Goal: Transaction & Acquisition: Purchase product/service

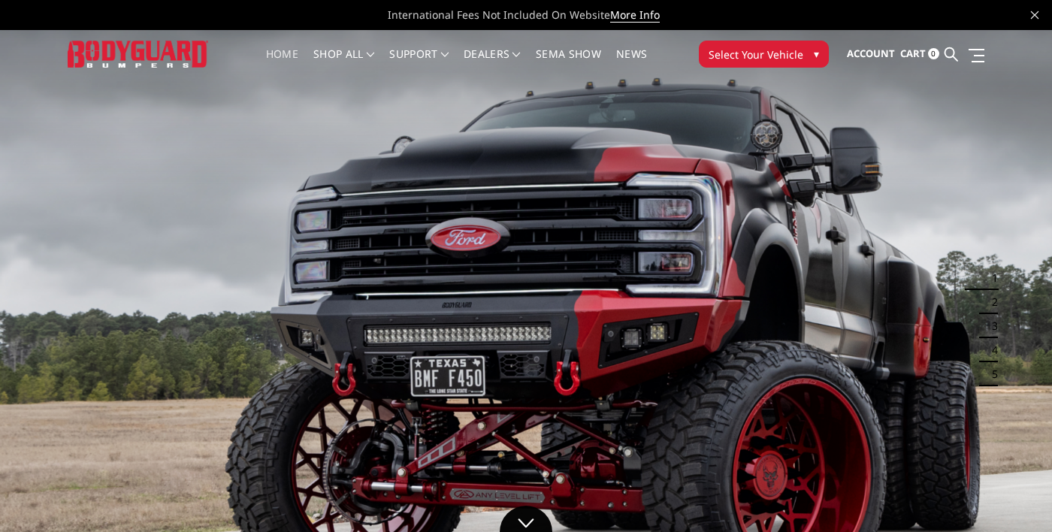
scroll to position [12, 0]
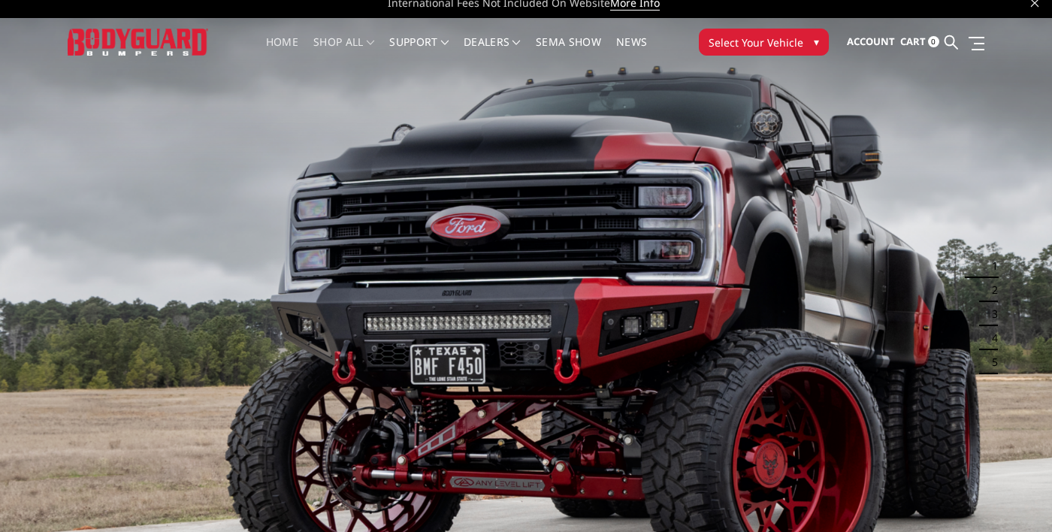
click at [334, 39] on link "shop all" at bounding box center [343, 51] width 61 height 29
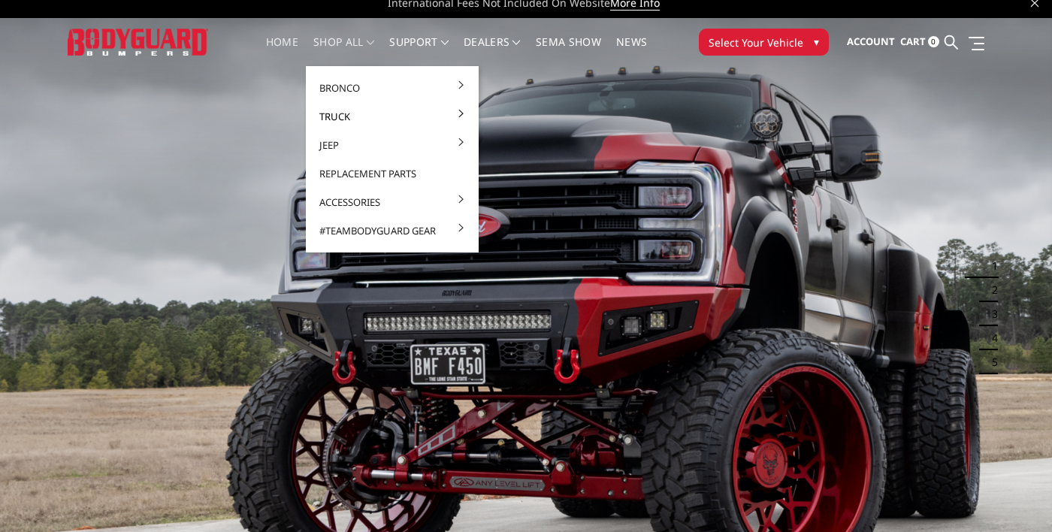
click at [331, 115] on link "Truck" at bounding box center [392, 116] width 161 height 29
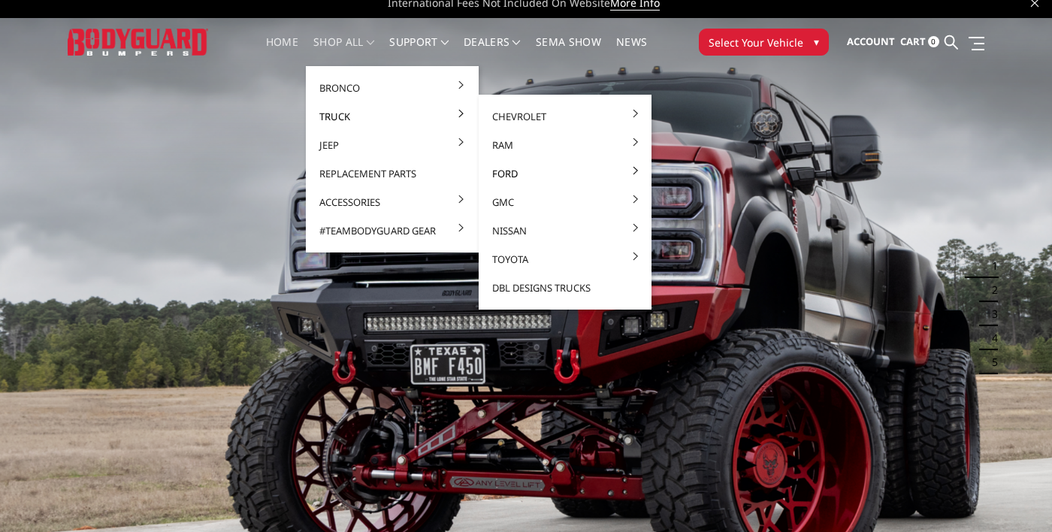
click at [509, 182] on link "Ford" at bounding box center [565, 173] width 161 height 29
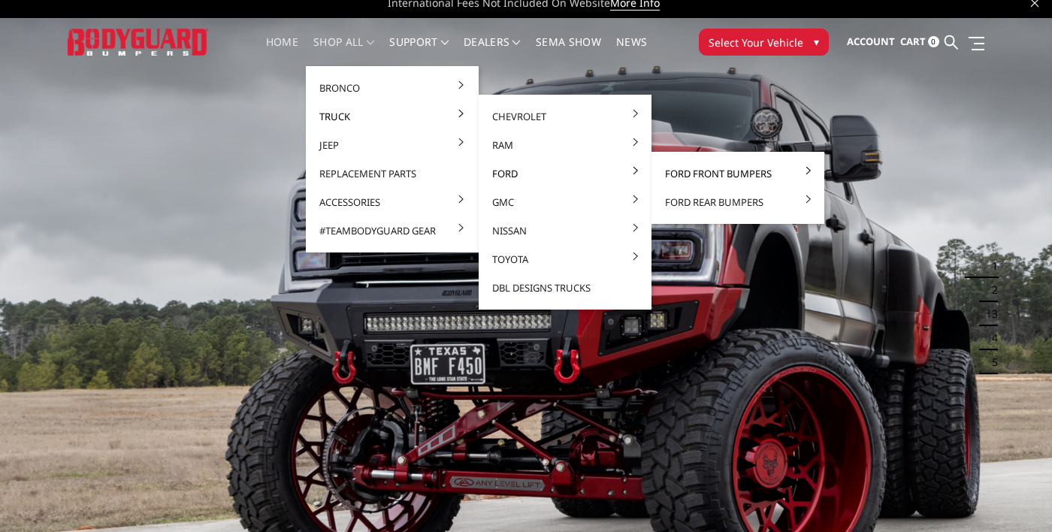
click at [755, 174] on link "Ford Front Bumpers" at bounding box center [738, 173] width 161 height 29
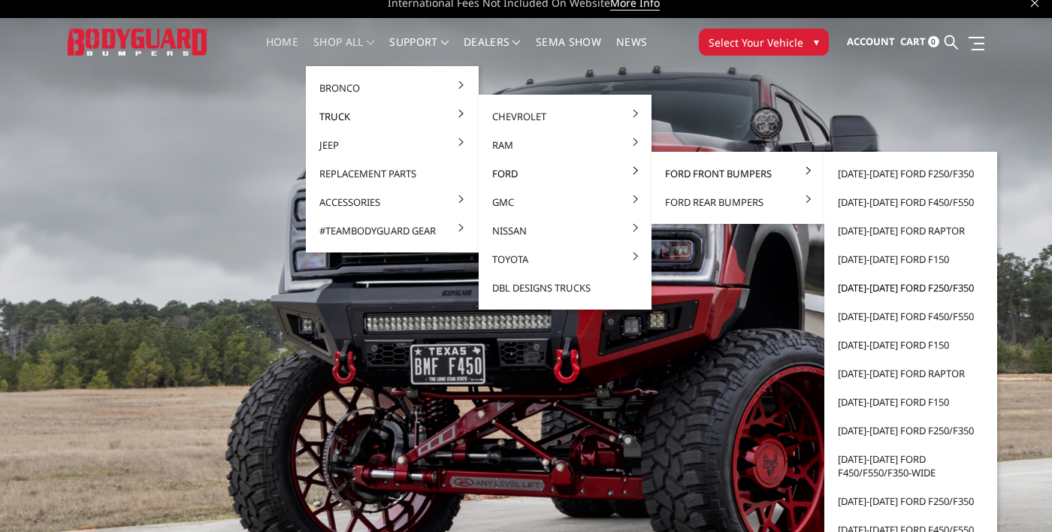
click at [946, 285] on link "[DATE]-[DATE] Ford F250/F350" at bounding box center [911, 288] width 161 height 29
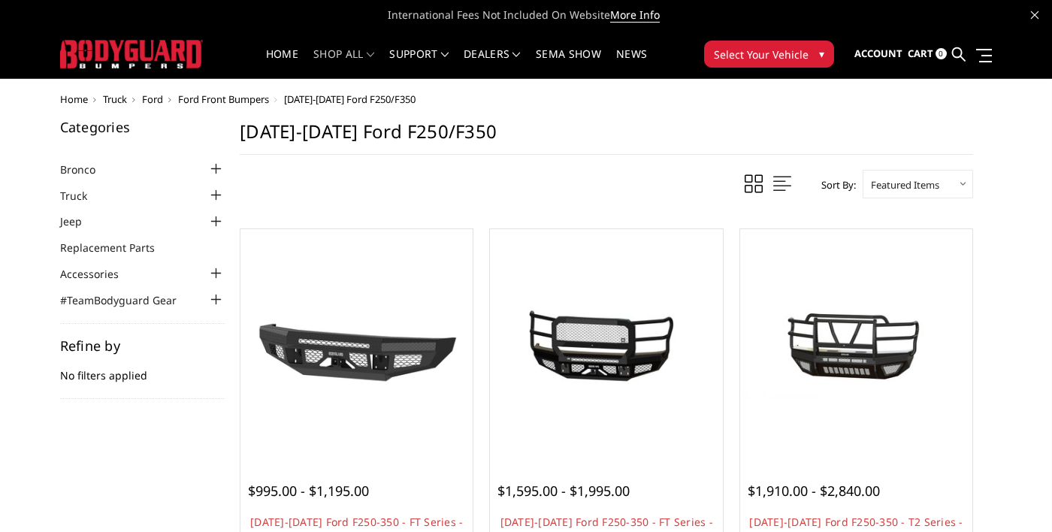
click at [955, 181] on select "Featured Items Newest Items Best Selling A to Z Z to A By Review Price: Ascendi…" at bounding box center [918, 184] width 110 height 29
select select "bestselling"
click at [863, 170] on select "Featured Items Newest Items Best Selling A to Z Z to A By Review Price: Ascendi…" at bounding box center [918, 184] width 110 height 29
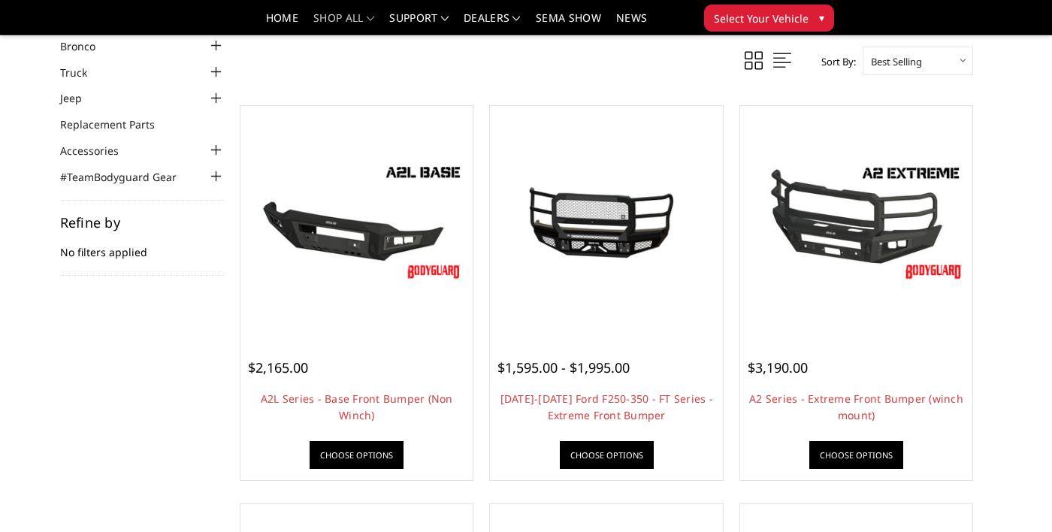
scroll to position [80, 0]
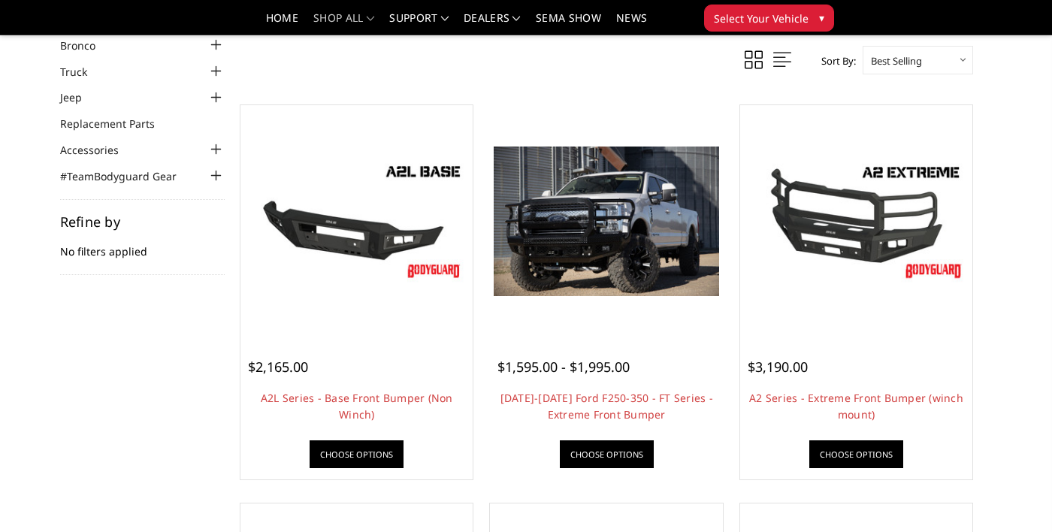
click at [589, 228] on img at bounding box center [606, 222] width 225 height 150
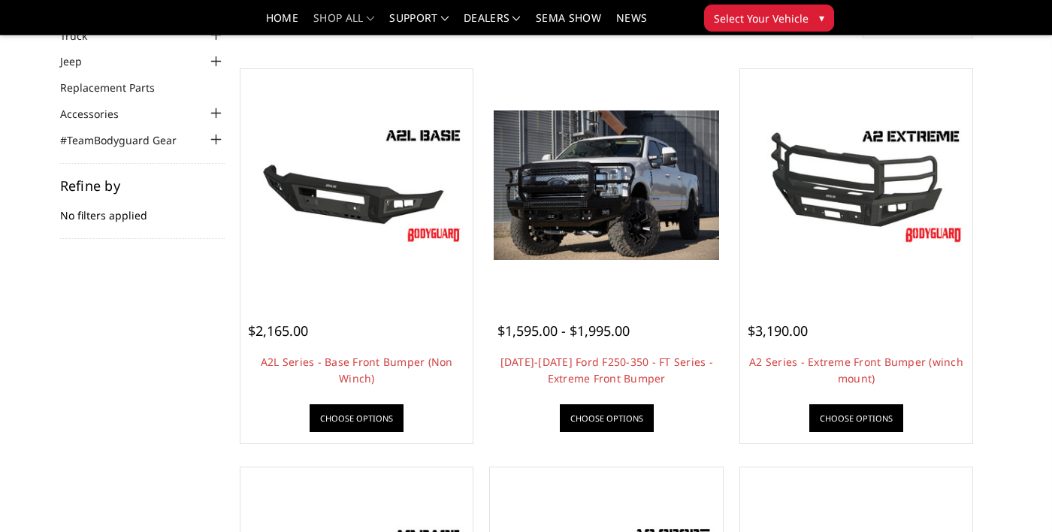
scroll to position [152, 0]
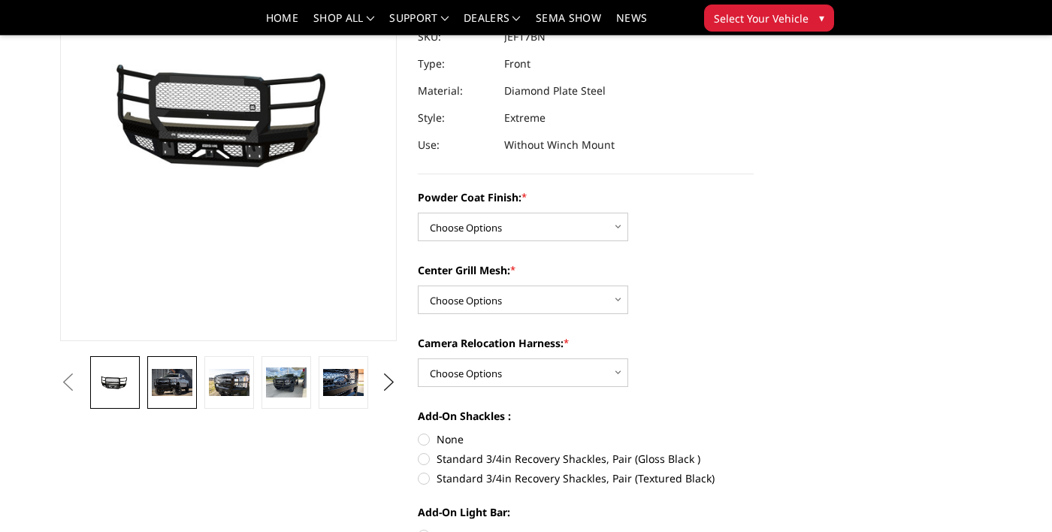
click at [167, 385] on img at bounding box center [172, 382] width 41 height 27
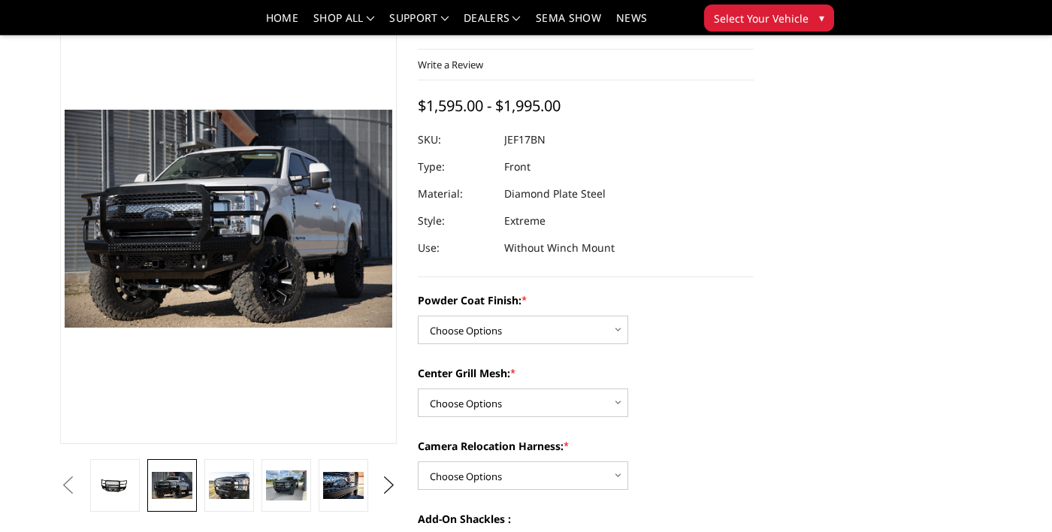
scroll to position [57, 0]
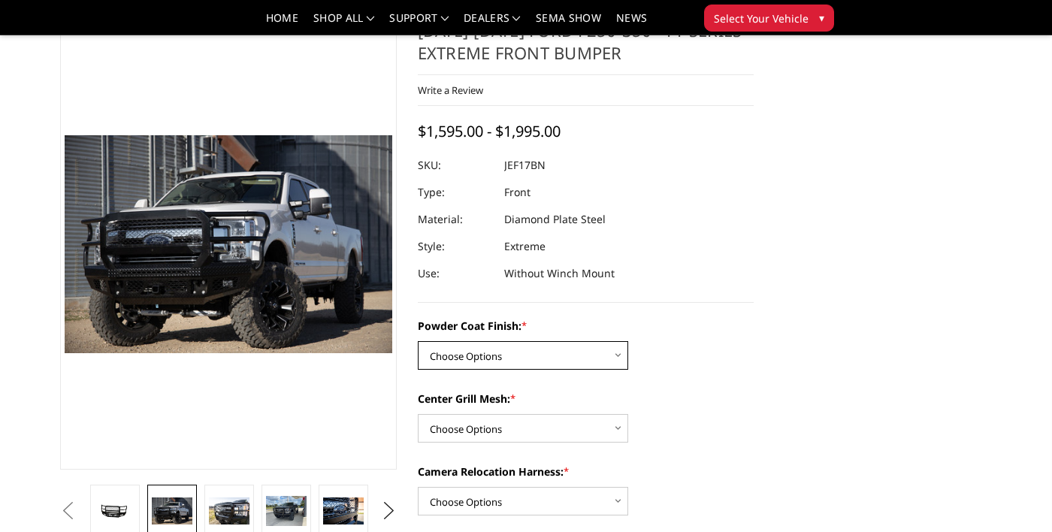
click at [574, 357] on select "Choose Options Bare Metal Gloss Black Powder Coat Textured Black Powder Coat" at bounding box center [523, 355] width 210 height 29
click at [418, 341] on select "Choose Options Bare Metal Gloss Black Powder Coat Textured Black Powder Coat" at bounding box center [523, 355] width 210 height 29
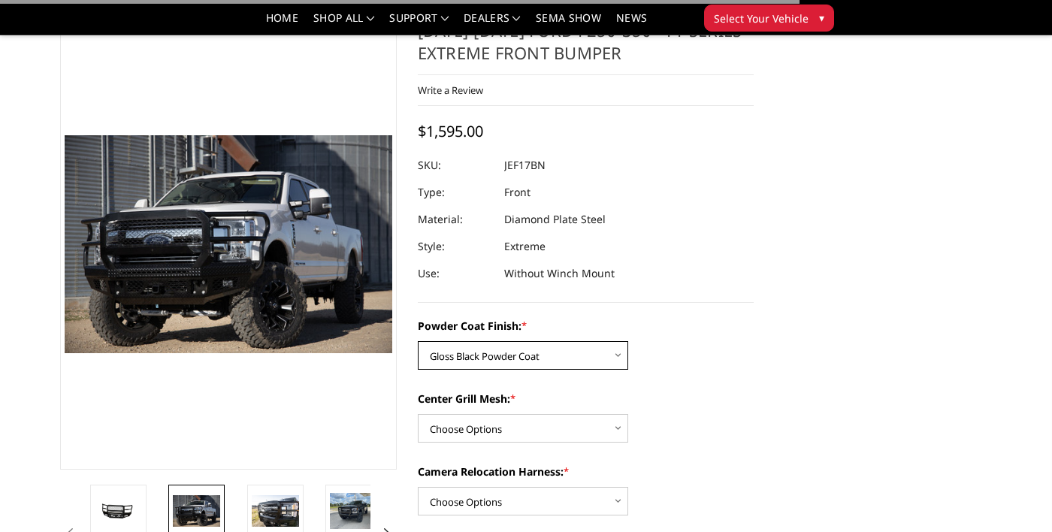
click at [585, 356] on select "Choose Options Bare Metal Gloss Black Powder Coat Textured Black Powder Coat" at bounding box center [523, 355] width 210 height 29
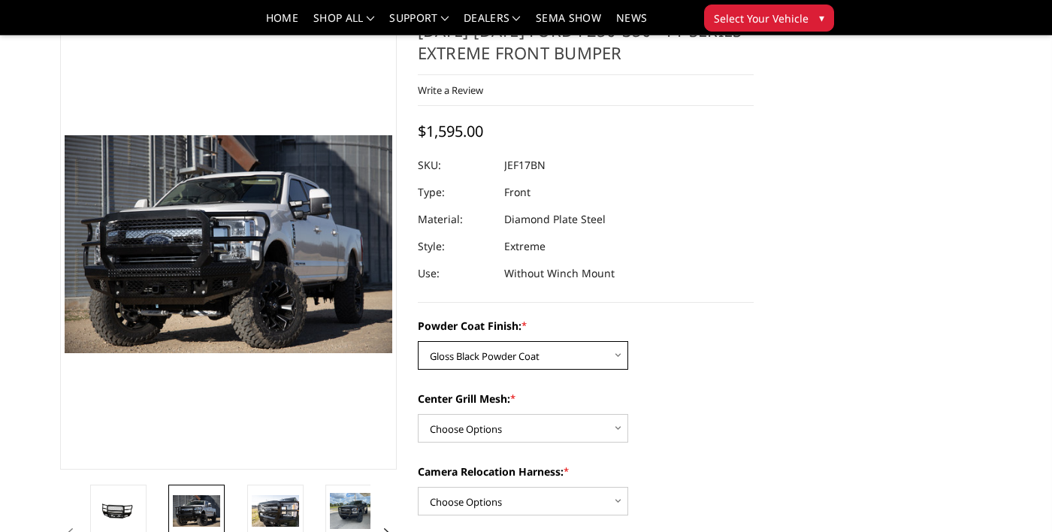
select select "3223"
click at [418, 341] on select "Choose Options Bare Metal Gloss Black Powder Coat Textured Black Powder Coat" at bounding box center [523, 355] width 210 height 29
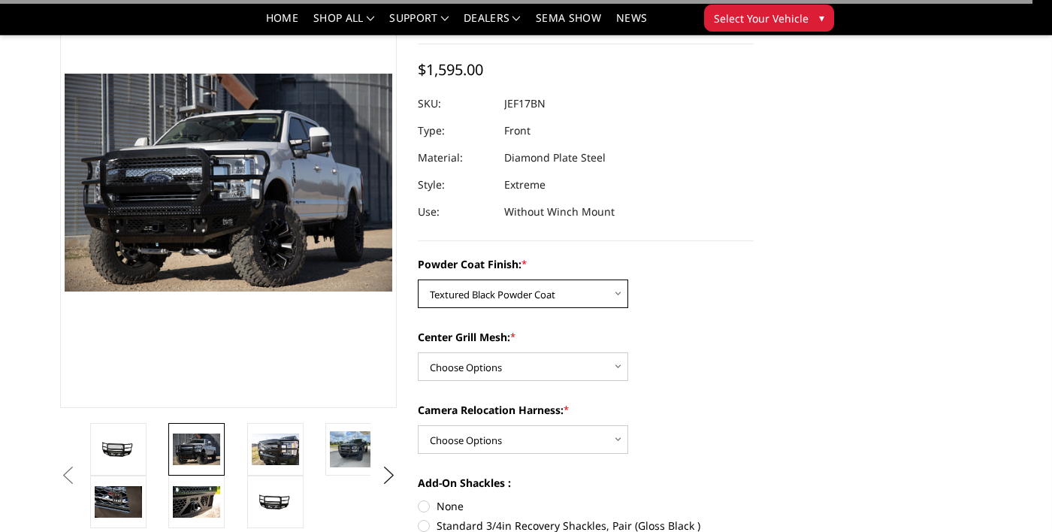
scroll to position [126, 0]
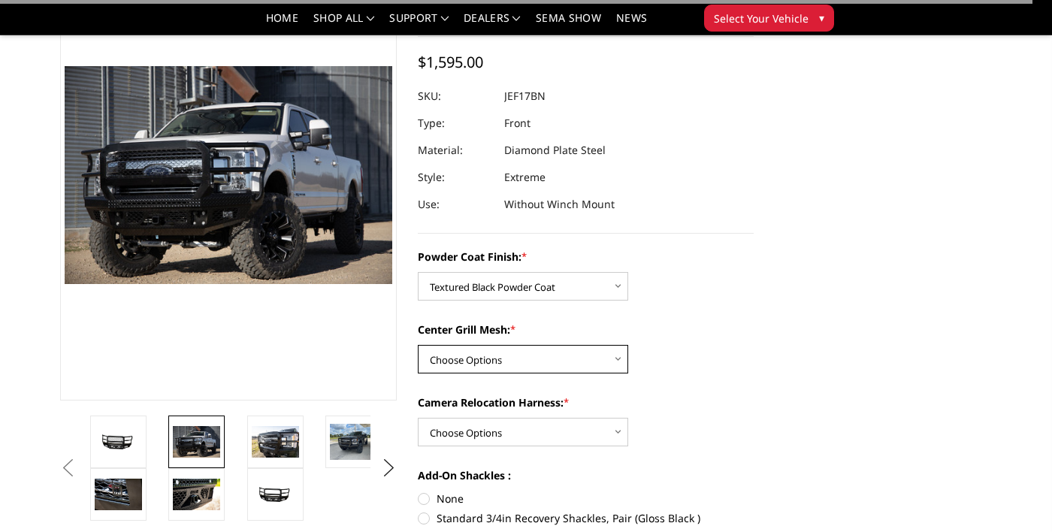
click at [575, 351] on select "Choose Options WITH Expanded Metal in Center Grill WITHOUT Expanded Metal in Ce…" at bounding box center [523, 359] width 210 height 29
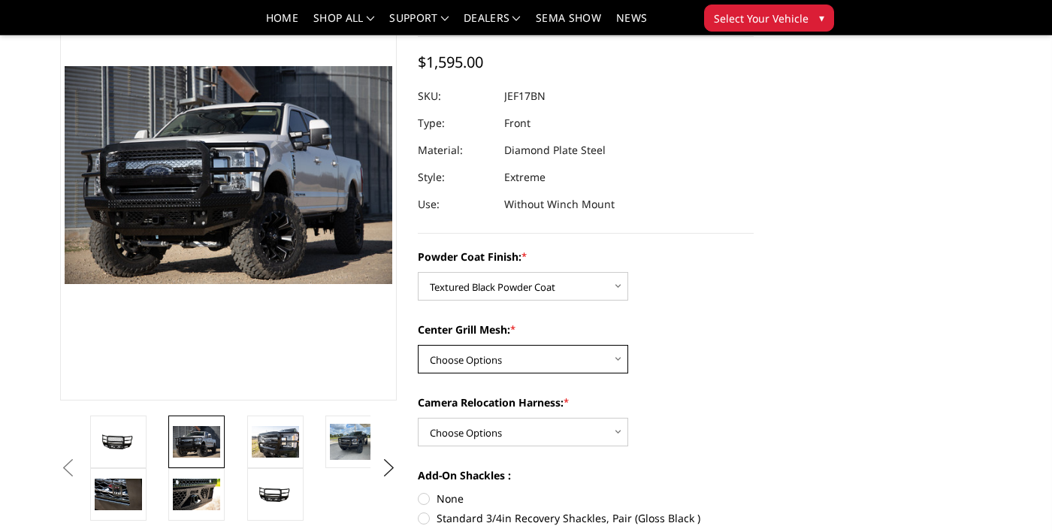
select select "3224"
click at [418, 345] on select "Choose Options WITH Expanded Metal in Center Grill WITHOUT Expanded Metal in Ce…" at bounding box center [523, 359] width 210 height 29
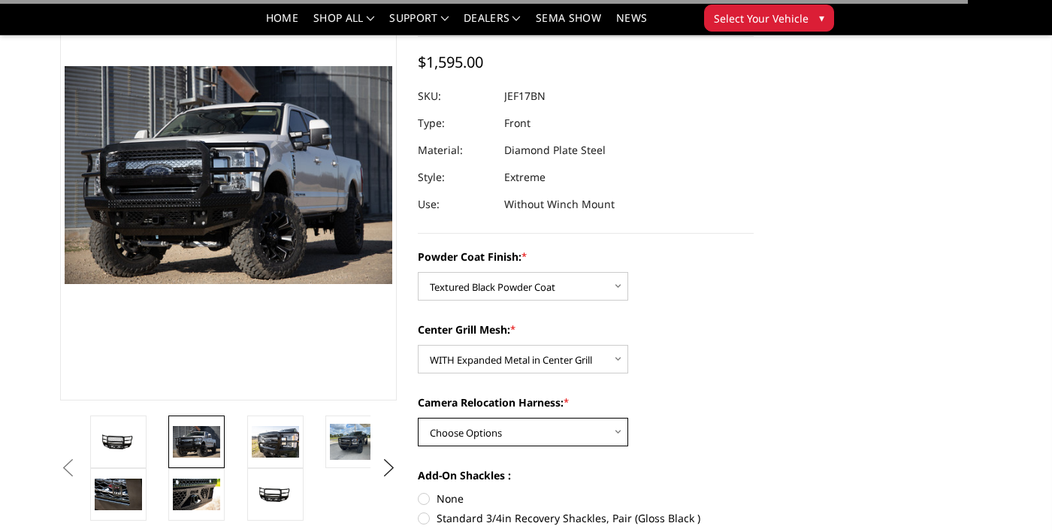
click at [568, 426] on select "Choose Options WITH Camera Relocation Harness WITHOUT Camera Relocation Harness" at bounding box center [523, 432] width 210 height 29
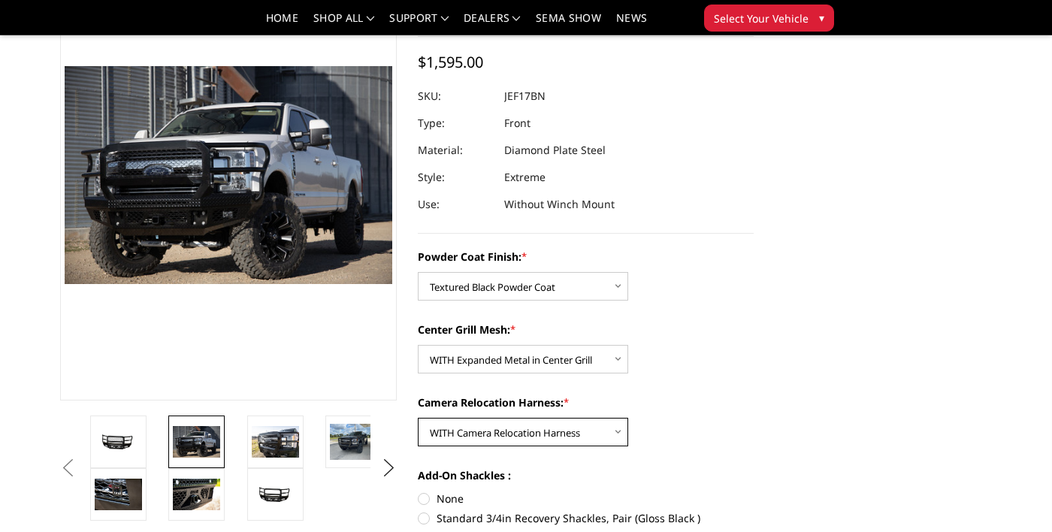
click at [418, 418] on select "Choose Options WITH Camera Relocation Harness WITHOUT Camera Relocation Harness" at bounding box center [523, 432] width 210 height 29
click at [567, 430] on select "Choose Options WITH Camera Relocation Harness WITHOUT Camera Relocation Harness" at bounding box center [523, 432] width 210 height 29
select select "3227"
click at [418, 418] on select "Choose Options WITH Camera Relocation Harness WITHOUT Camera Relocation Harness" at bounding box center [523, 432] width 210 height 29
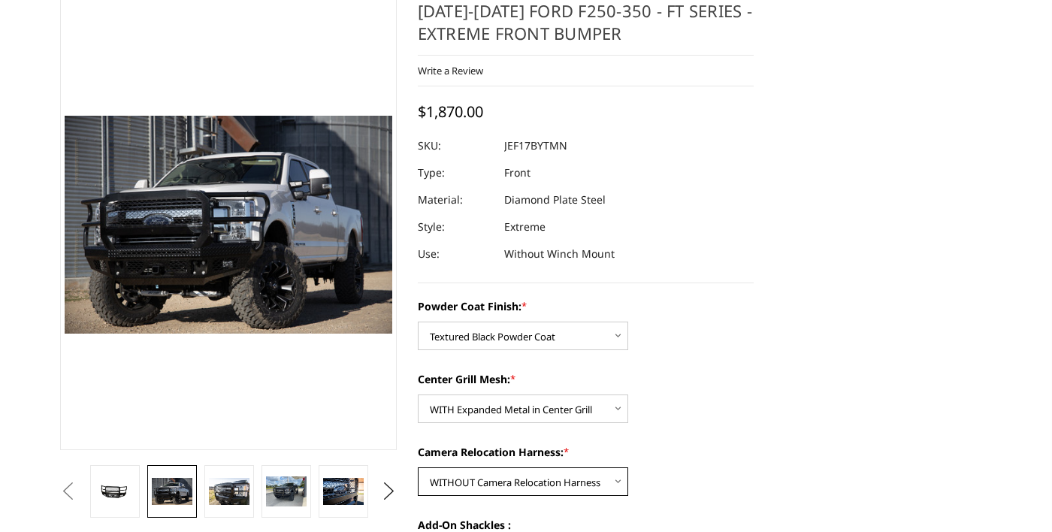
scroll to position [0, 0]
